Goal: Information Seeking & Learning: Learn about a topic

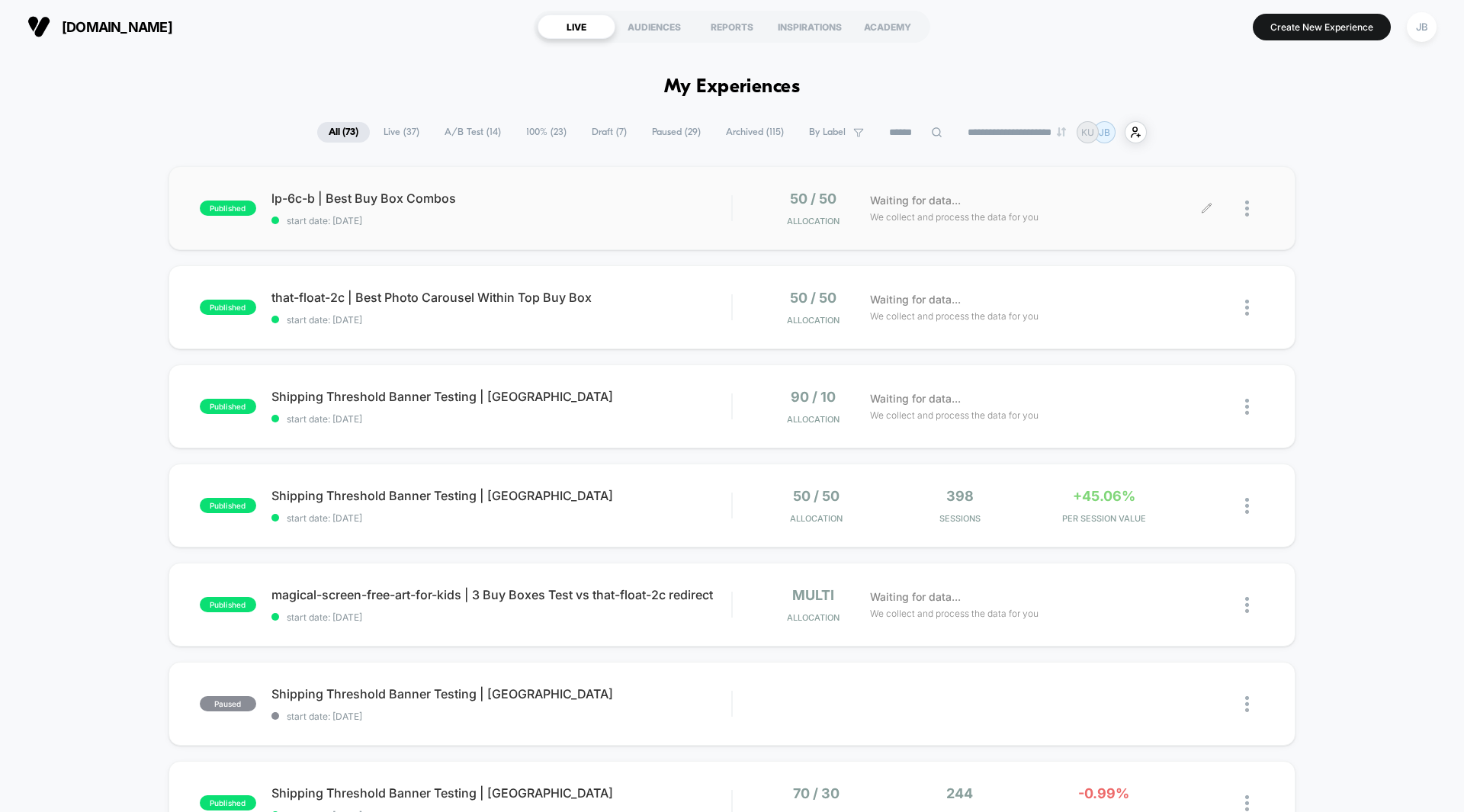
click at [1131, 222] on div "Waiting for data... We collect and process the data for you" at bounding box center [1034, 208] width 344 height 36
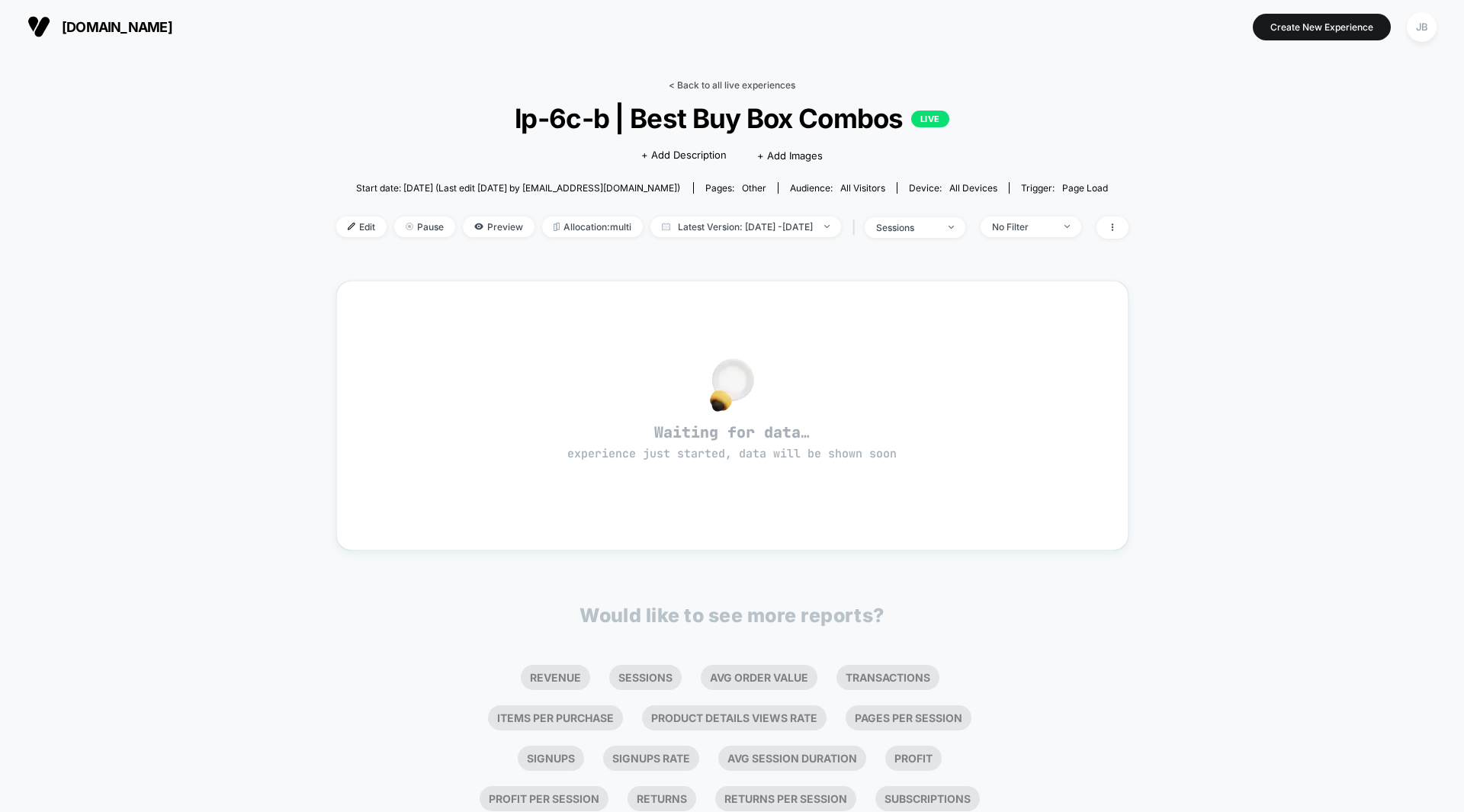
click at [752, 81] on link "< Back to all live experiences" at bounding box center [732, 84] width 127 height 11
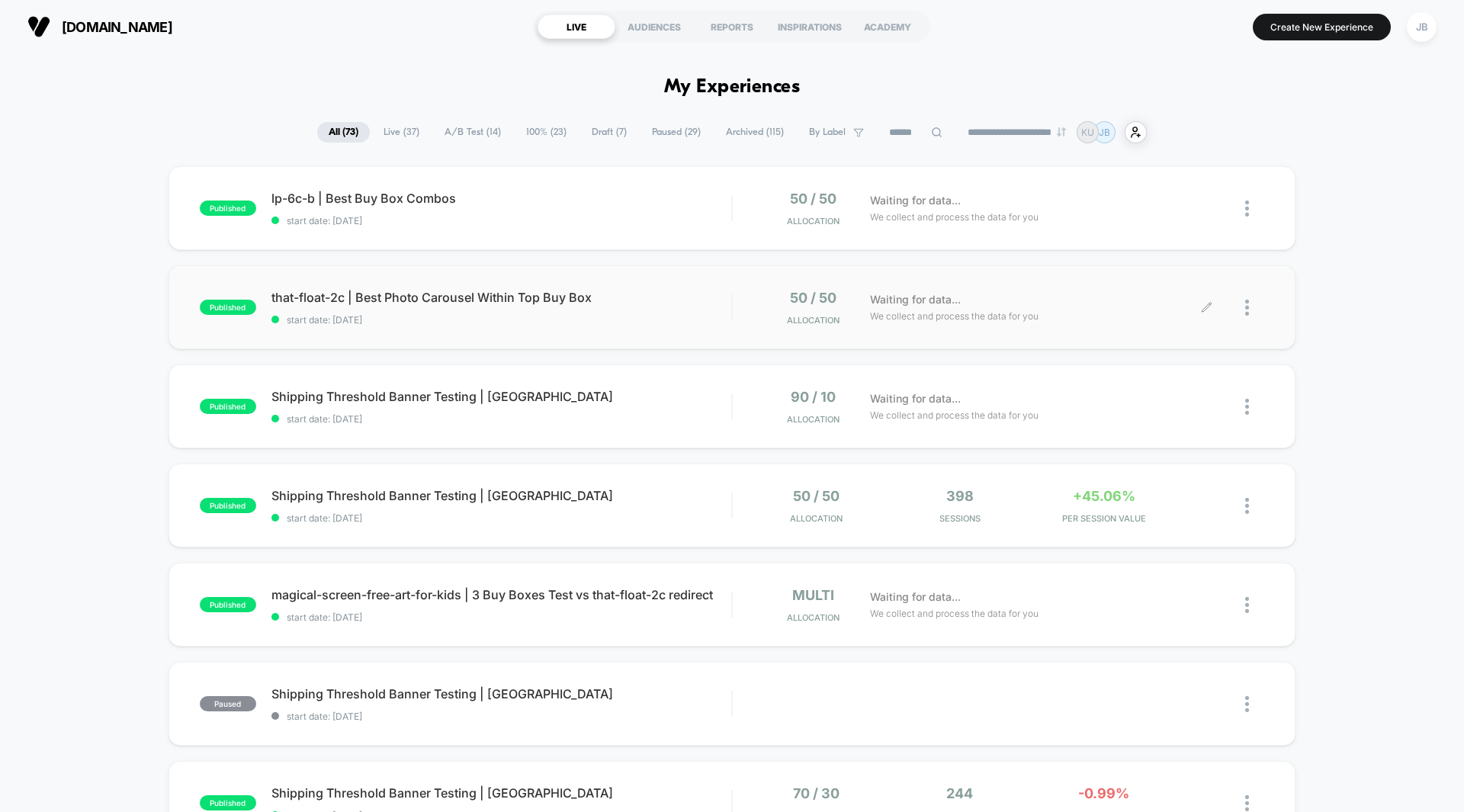
click at [1062, 302] on div "Waiting for data... We collect and process the data for you" at bounding box center [1034, 308] width 344 height 36
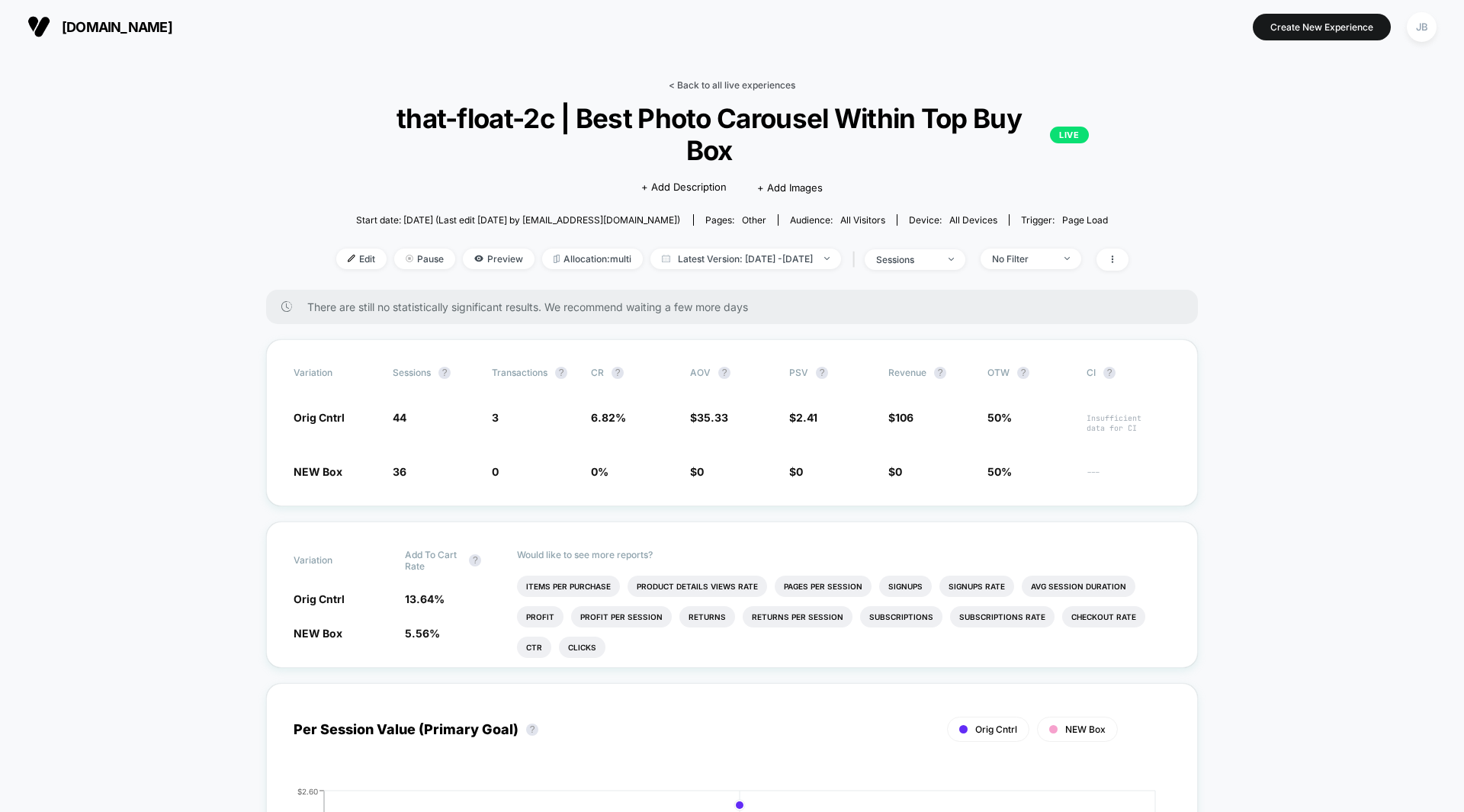
click at [724, 80] on link "< Back to all live experiences" at bounding box center [732, 84] width 127 height 11
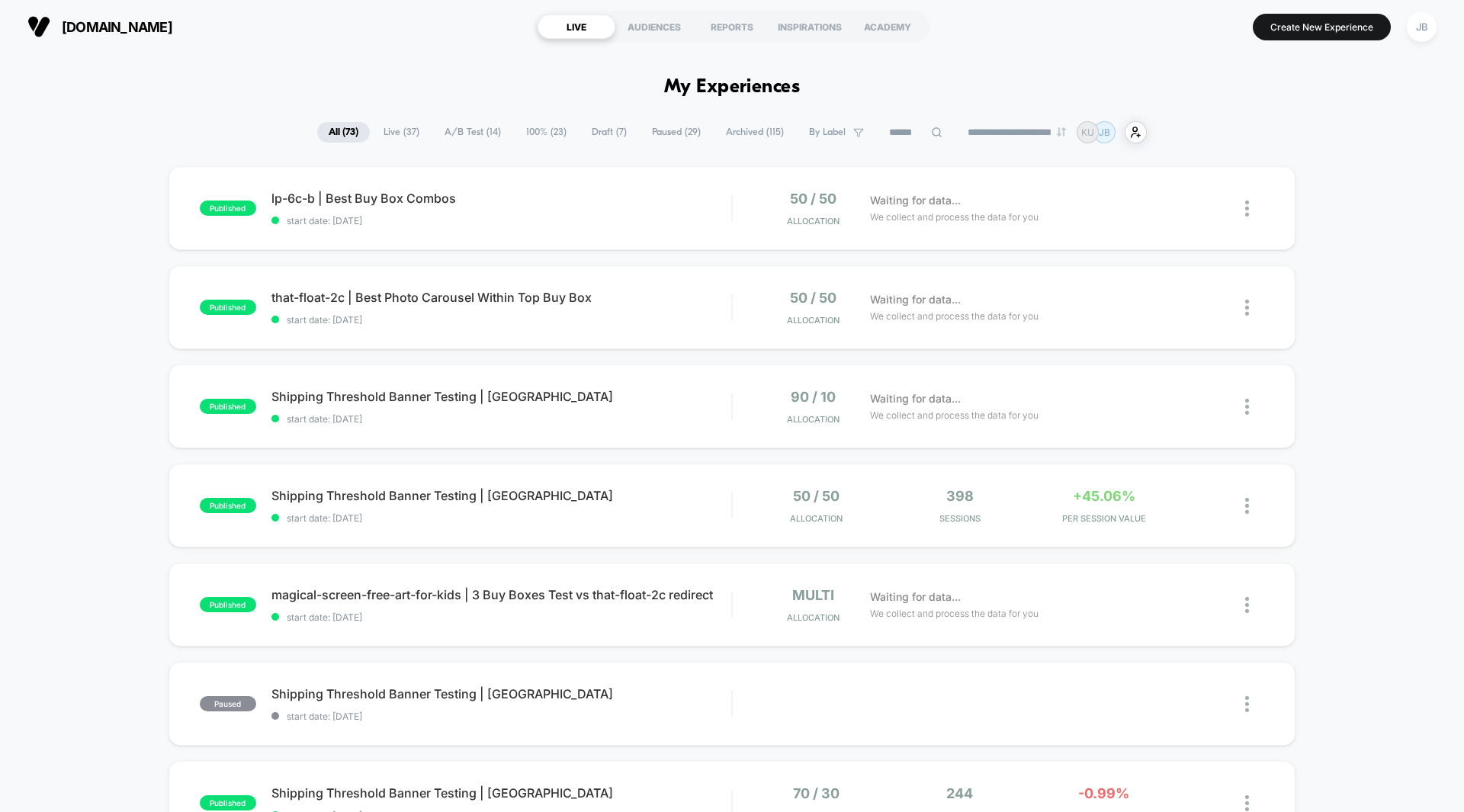
click at [1309, 188] on div "published lp-6c-b | Best Buy Box Combos start date: [DATE] 50 / 50 Allocation W…" at bounding box center [732, 791] width 1464 height 1250
click at [1113, 496] on span "+45.06%" at bounding box center [1104, 496] width 62 height 16
